Goal: Task Accomplishment & Management: Use online tool/utility

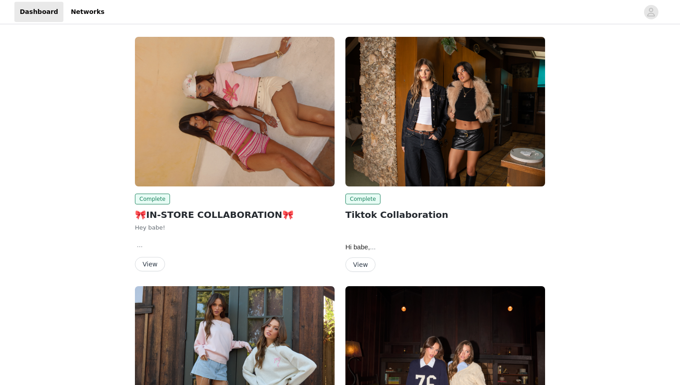
click at [150, 266] on button "View" at bounding box center [150, 264] width 30 height 14
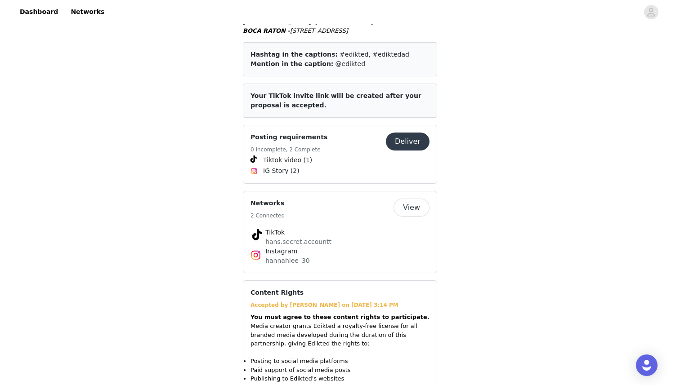
scroll to position [487, 0]
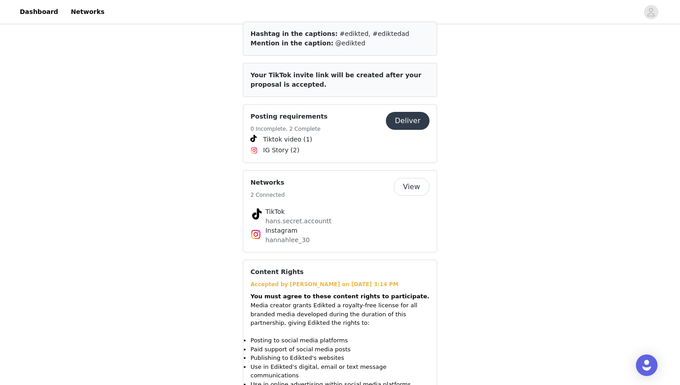
click at [406, 130] on button "Deliver" at bounding box center [408, 121] width 44 height 18
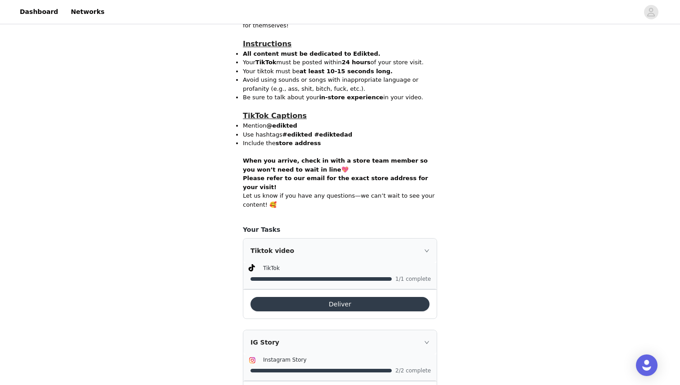
scroll to position [615, 0]
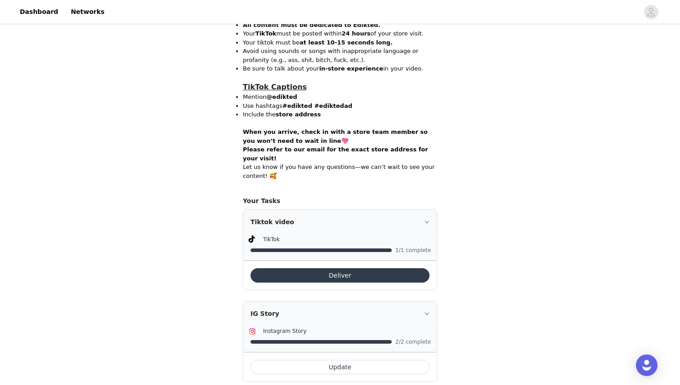
click at [373, 268] on button "Deliver" at bounding box center [340, 275] width 179 height 14
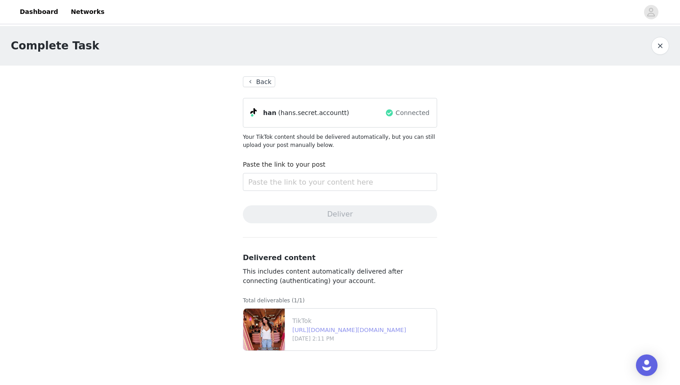
click at [299, 331] on link "[URL][DOMAIN_NAME][DOMAIN_NAME]" at bounding box center [349, 330] width 114 height 7
click at [324, 185] on input "text" at bounding box center [340, 182] width 194 height 18
paste input "[URL][DOMAIN_NAME][DOMAIN_NAME]"
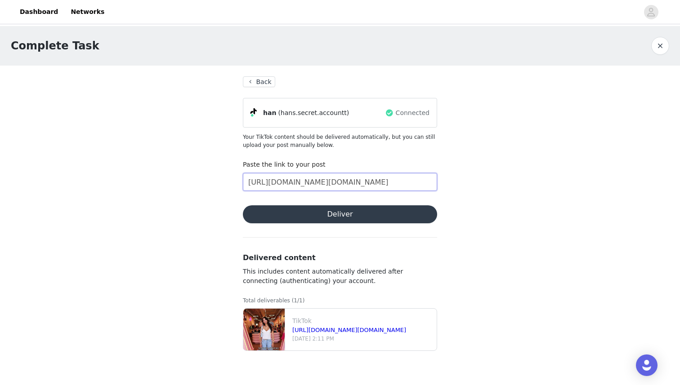
scroll to position [0, 167]
type input "[URL][DOMAIN_NAME][DOMAIN_NAME]"
click at [321, 213] on button "Deliver" at bounding box center [340, 215] width 194 height 18
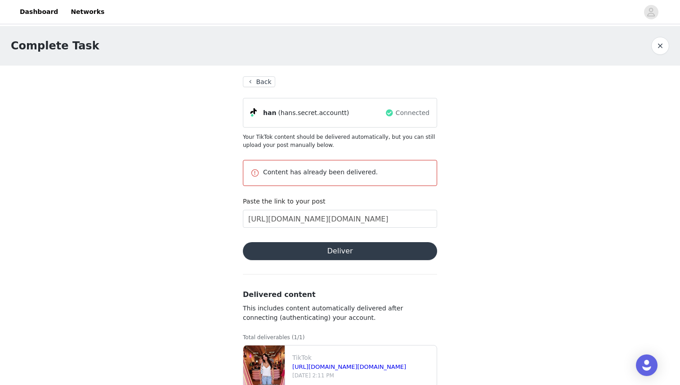
click at [260, 84] on button "Back" at bounding box center [259, 81] width 32 height 11
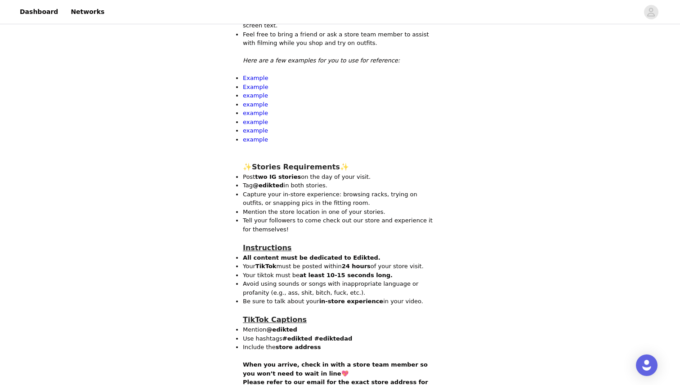
scroll to position [615, 0]
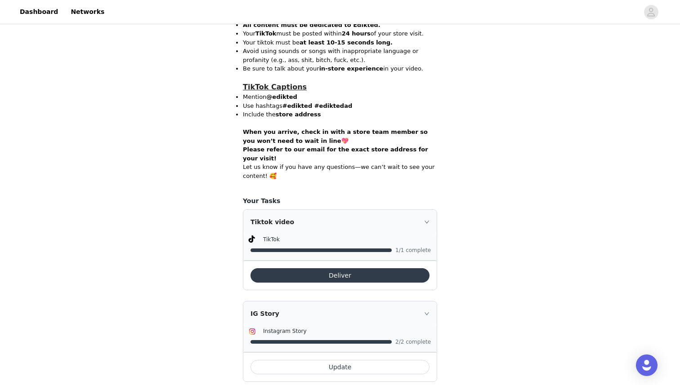
click at [425, 219] on icon "icon: right" at bounding box center [426, 221] width 5 height 5
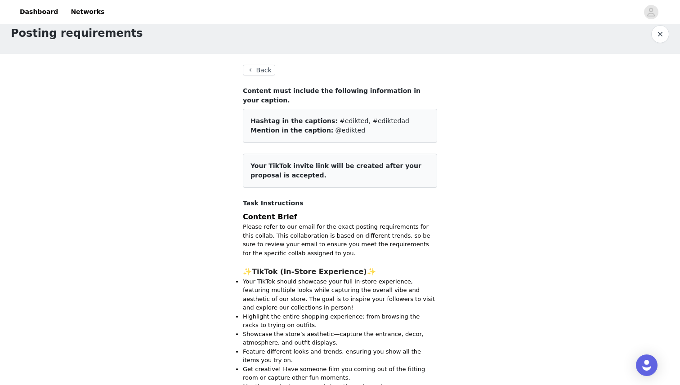
scroll to position [0, 0]
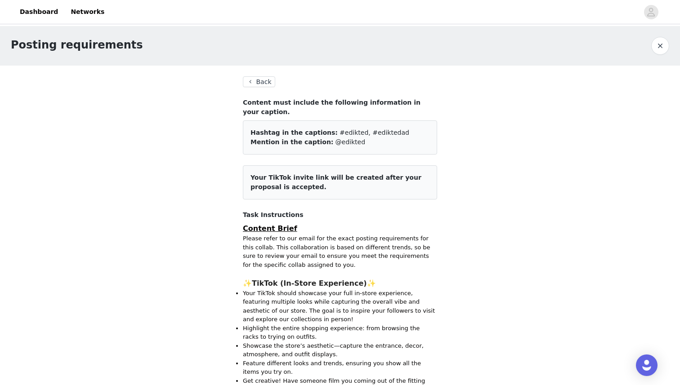
click at [250, 81] on button "Back" at bounding box center [259, 81] width 32 height 11
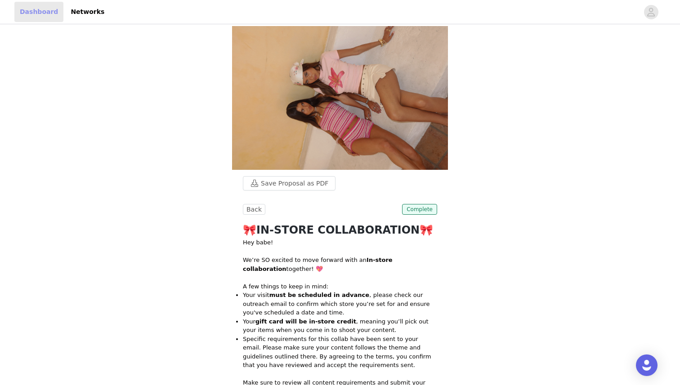
click at [24, 15] on link "Dashboard" at bounding box center [38, 12] width 49 height 20
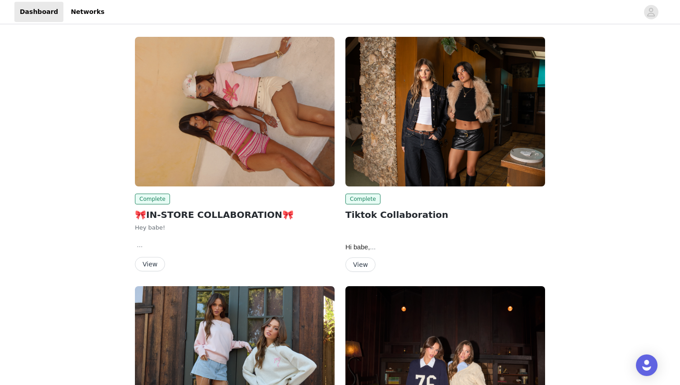
click at [355, 269] on button "View" at bounding box center [360, 265] width 30 height 14
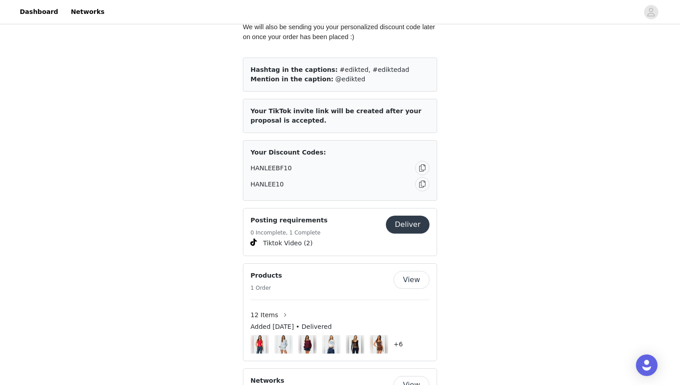
scroll to position [344, 0]
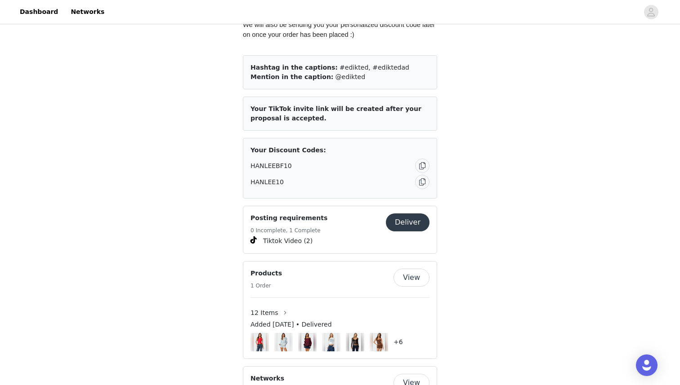
click at [421, 169] on button "button" at bounding box center [422, 166] width 14 height 14
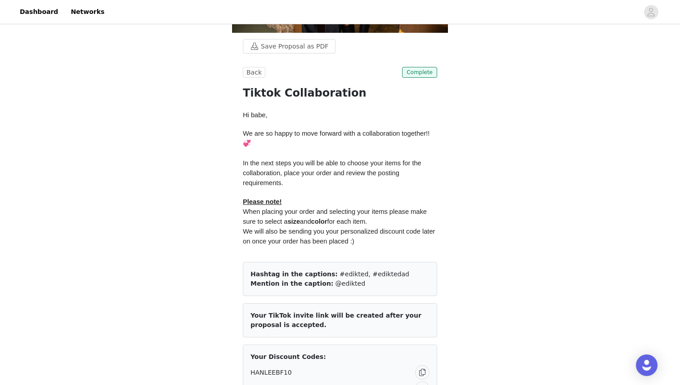
scroll to position [81, 0]
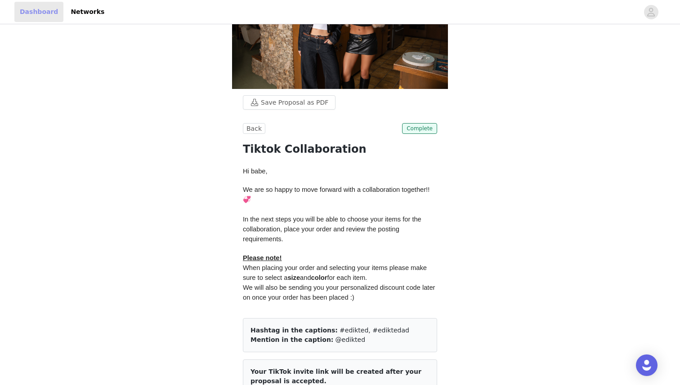
click at [47, 22] on link "Dashboard" at bounding box center [38, 12] width 49 height 20
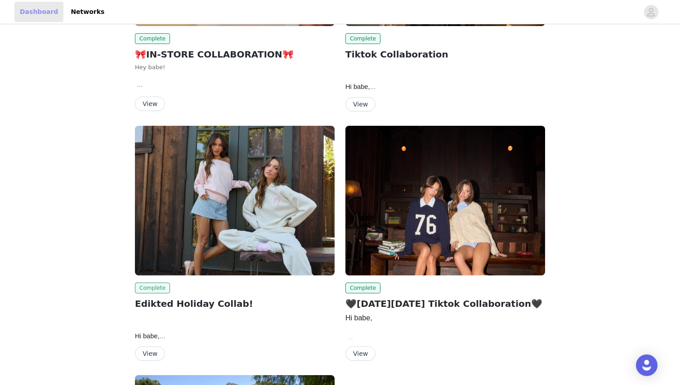
scroll to position [162, 0]
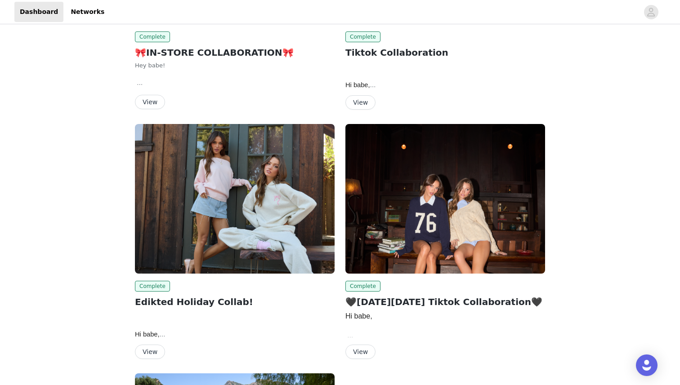
click at [157, 353] on button "View" at bounding box center [150, 352] width 30 height 14
